Goal: Transaction & Acquisition: Purchase product/service

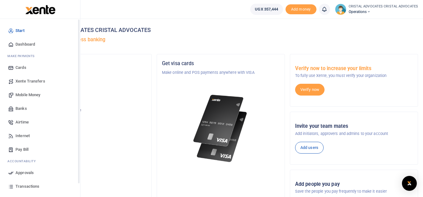
click at [26, 96] on span "Mobile Money" at bounding box center [27, 95] width 25 height 6
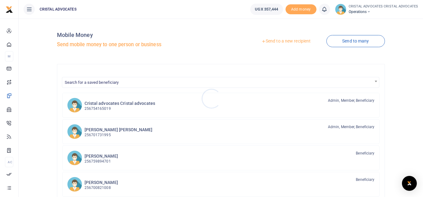
click at [133, 103] on div at bounding box center [211, 98] width 423 height 197
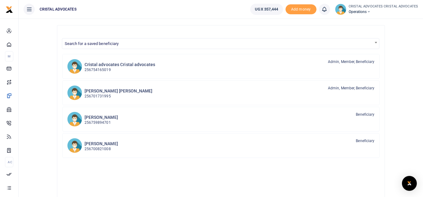
scroll to position [36, 0]
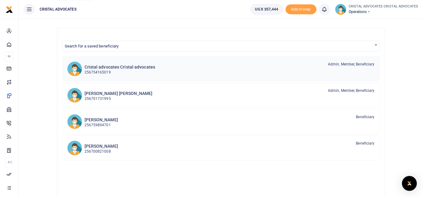
click at [99, 67] on h6 "Cristal advocates Cristal advocates" at bounding box center [120, 66] width 71 height 5
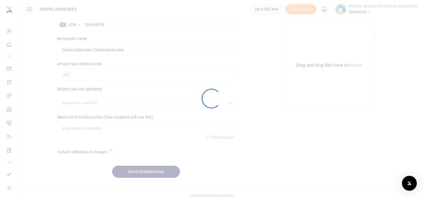
scroll to position [59, 0]
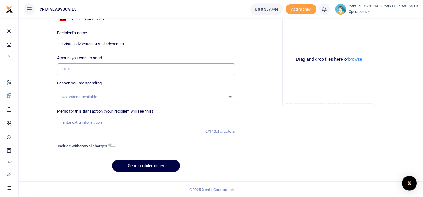
click at [79, 68] on input "Amount you want to send" at bounding box center [146, 69] width 178 height 12
type input "350,000"
click at [111, 143] on input "checkbox" at bounding box center [112, 145] width 8 height 4
checkbox input "true"
